Goal: Information Seeking & Learning: Learn about a topic

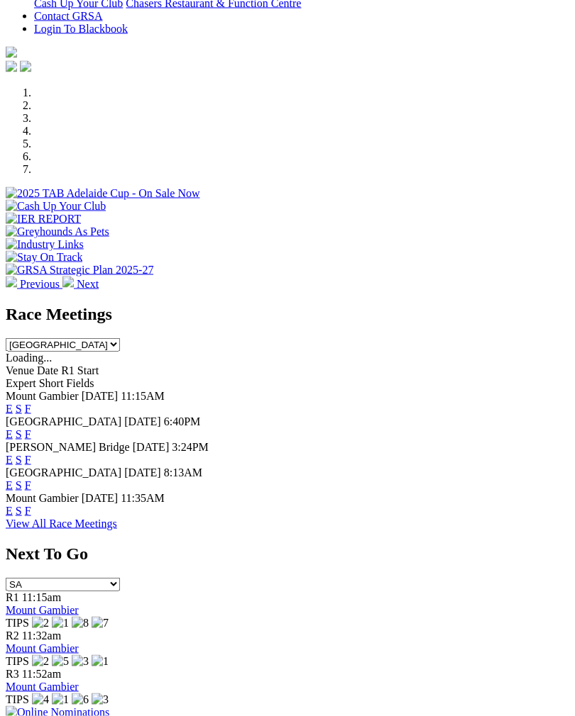
scroll to position [388, 0]
click at [31, 428] on link "F" at bounding box center [28, 434] width 6 height 12
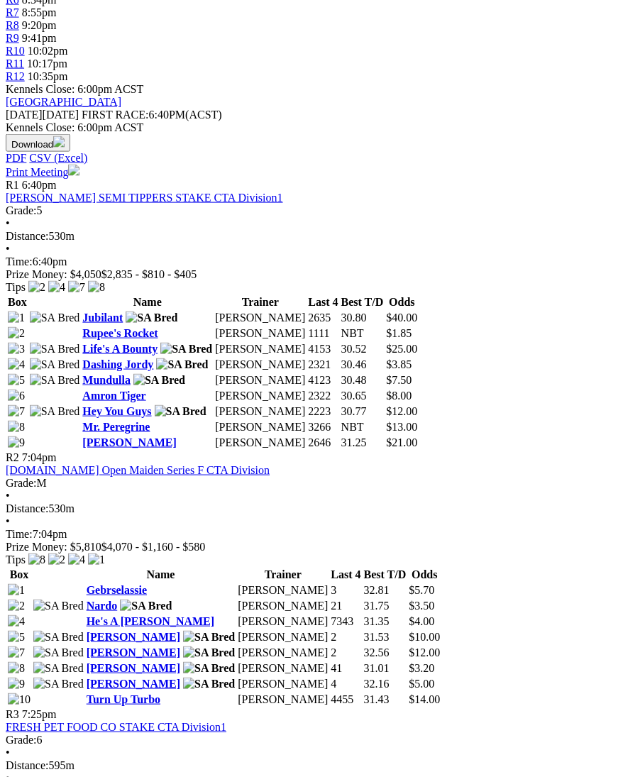
scroll to position [551, 0]
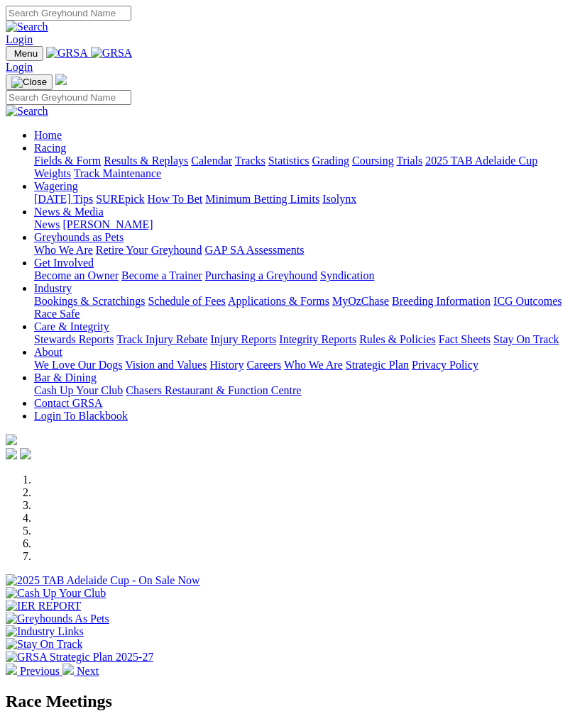
scroll to position [411, 0]
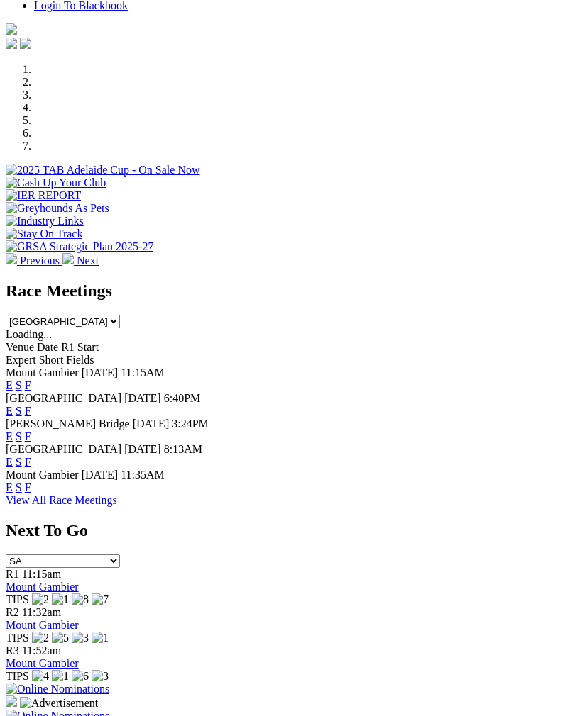
click at [31, 431] on link "F" at bounding box center [28, 437] width 6 height 12
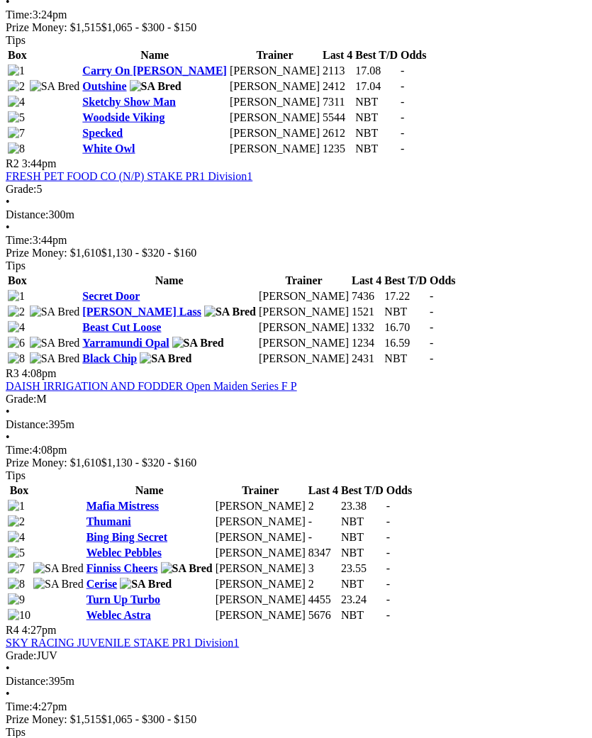
scroll to position [822, 0]
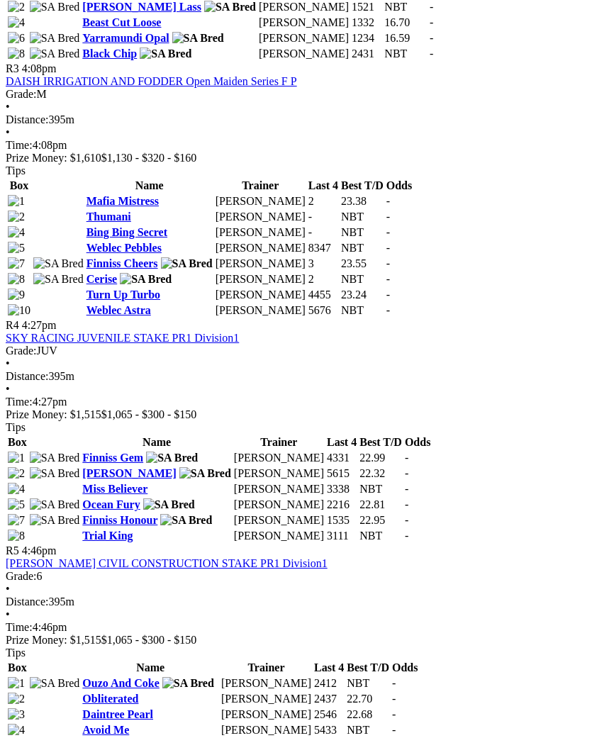
scroll to position [1122, 0]
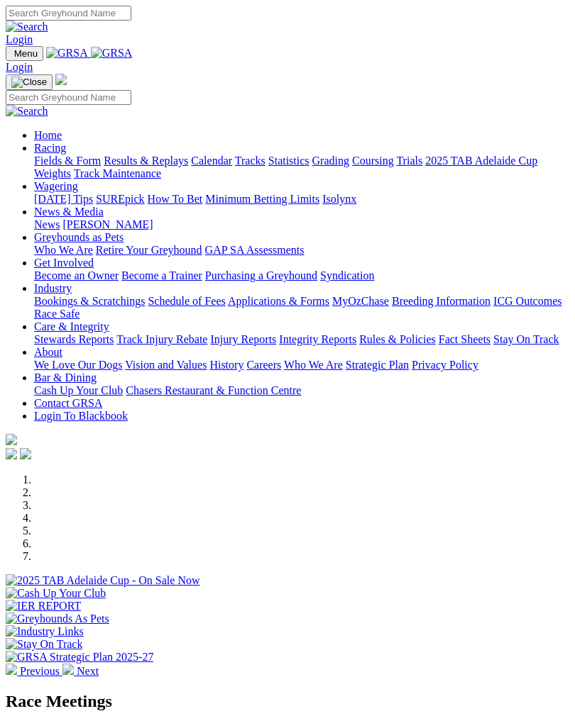
scroll to position [411, 0]
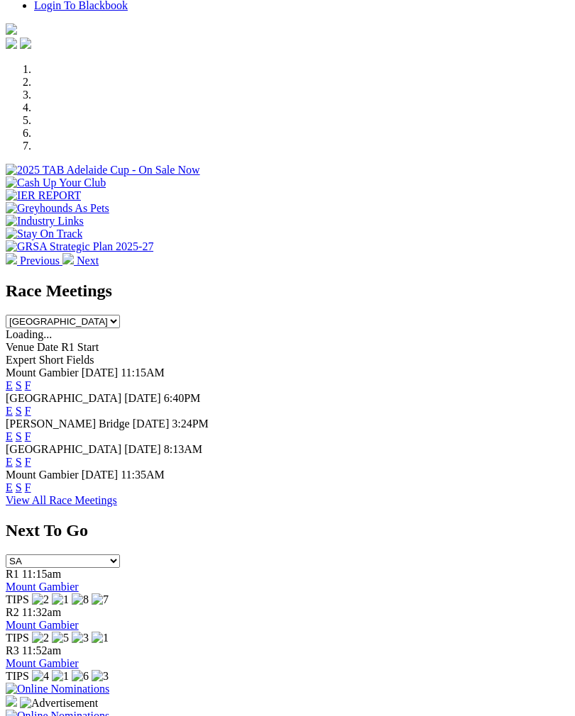
click at [31, 456] on link "F" at bounding box center [28, 462] width 6 height 12
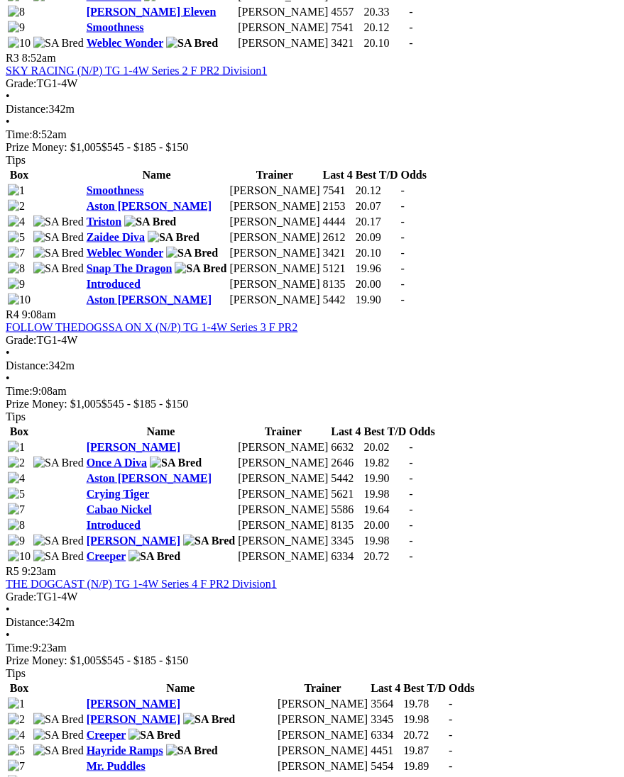
scroll to position [1198, 0]
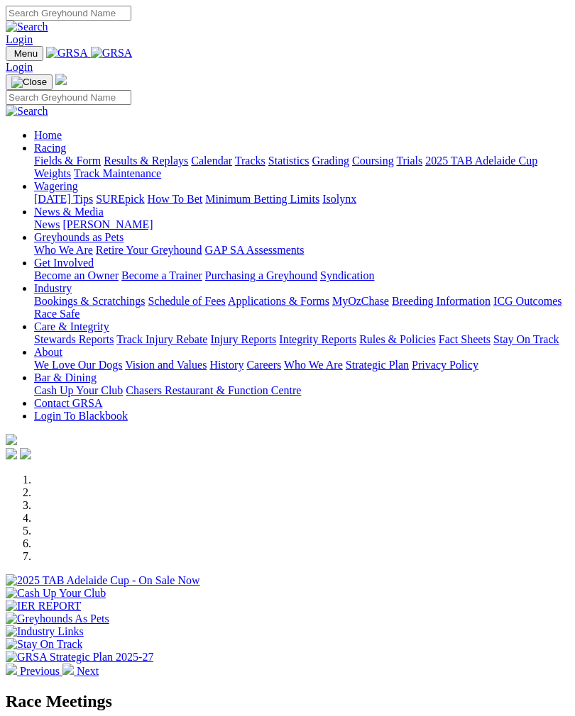
scroll to position [411, 0]
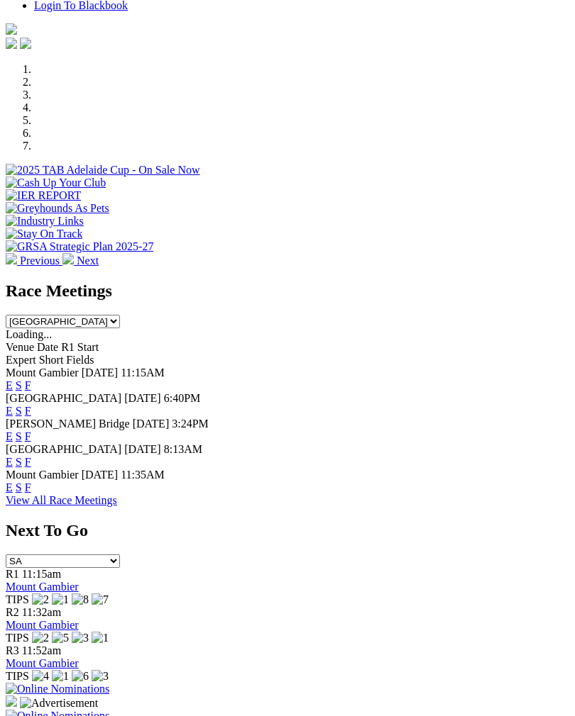
click at [31, 482] on link "F" at bounding box center [28, 488] width 6 height 12
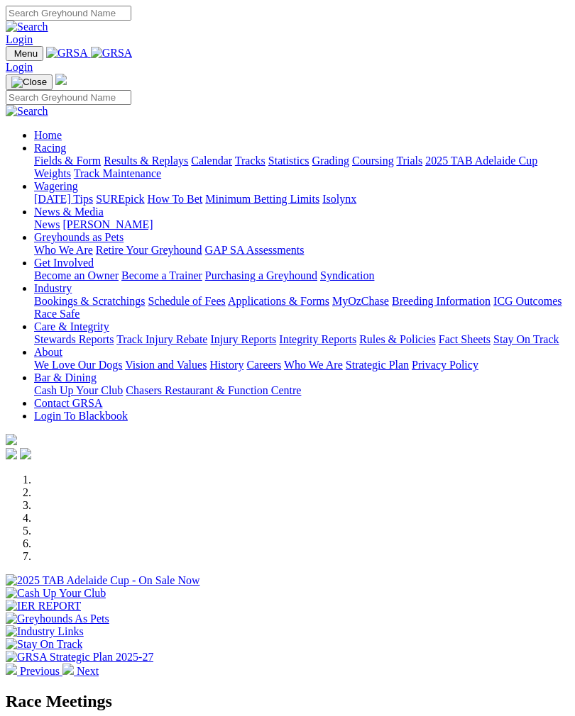
scroll to position [411, 0]
